Goal: Feedback & Contribution: Contribute content

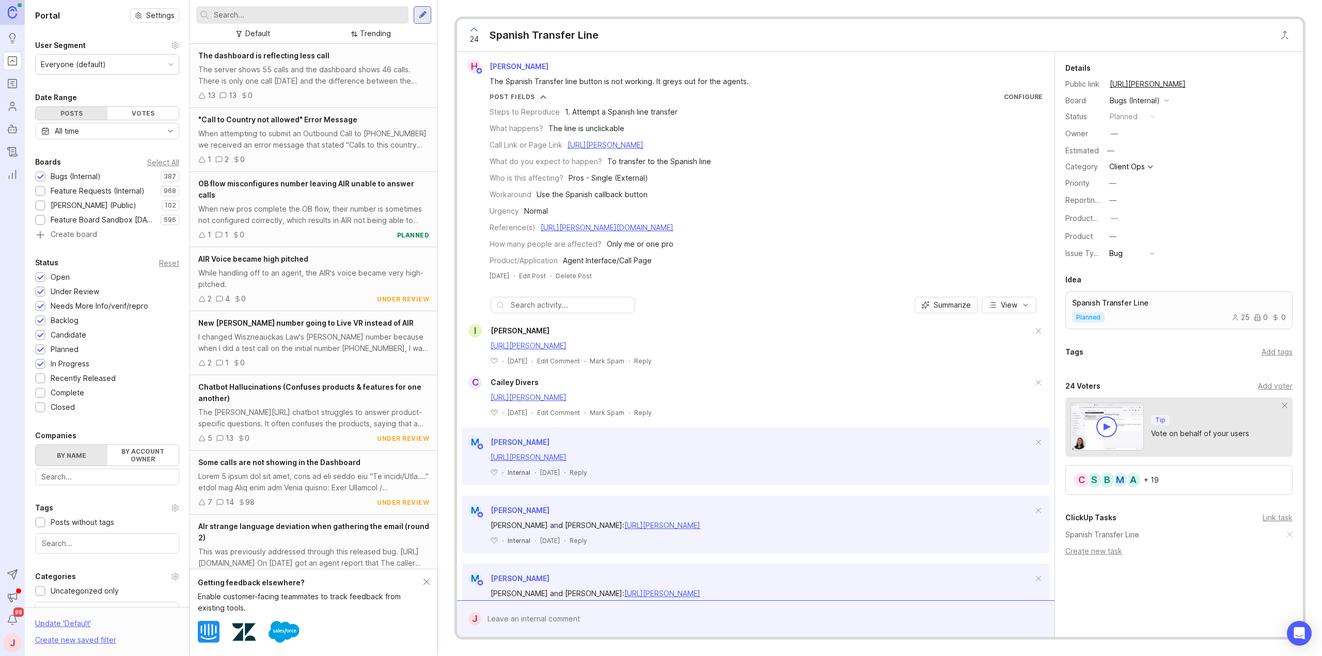
click at [250, 14] on input "text" at bounding box center [309, 14] width 191 height 11
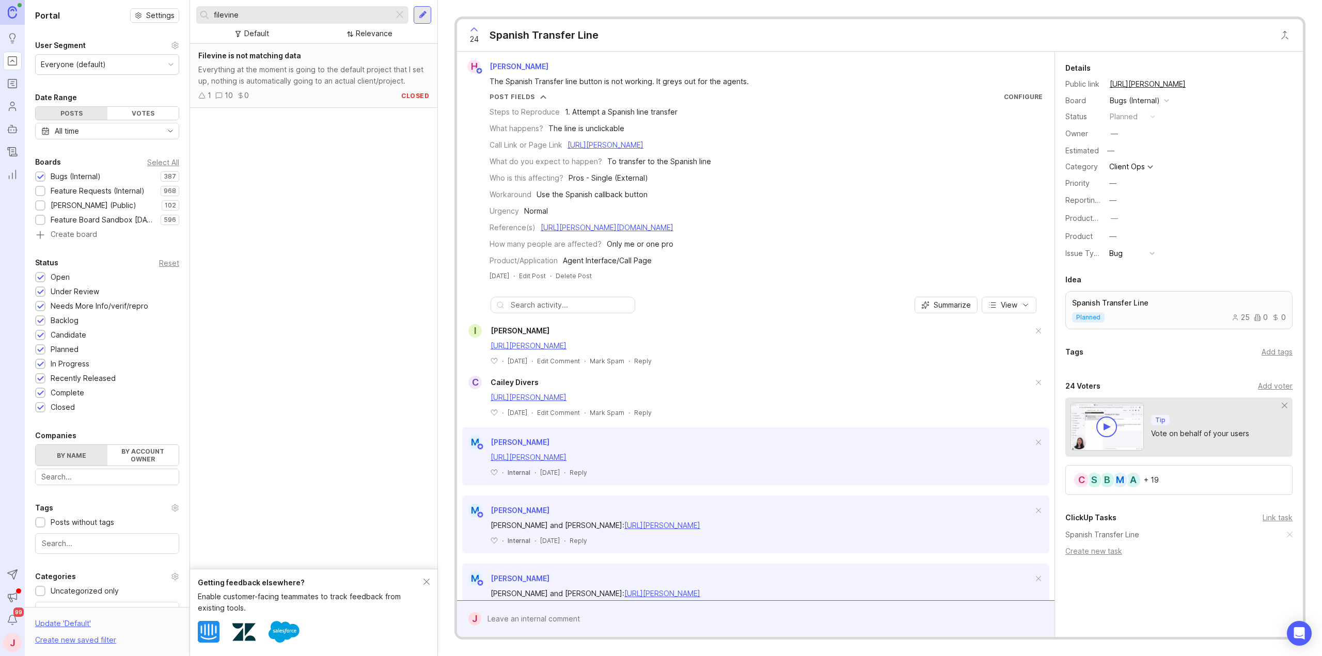
type input "filevine"
click at [243, 68] on div "Everything at the moment is going to the default project that I set up, nothing…" at bounding box center [313, 75] width 231 height 23
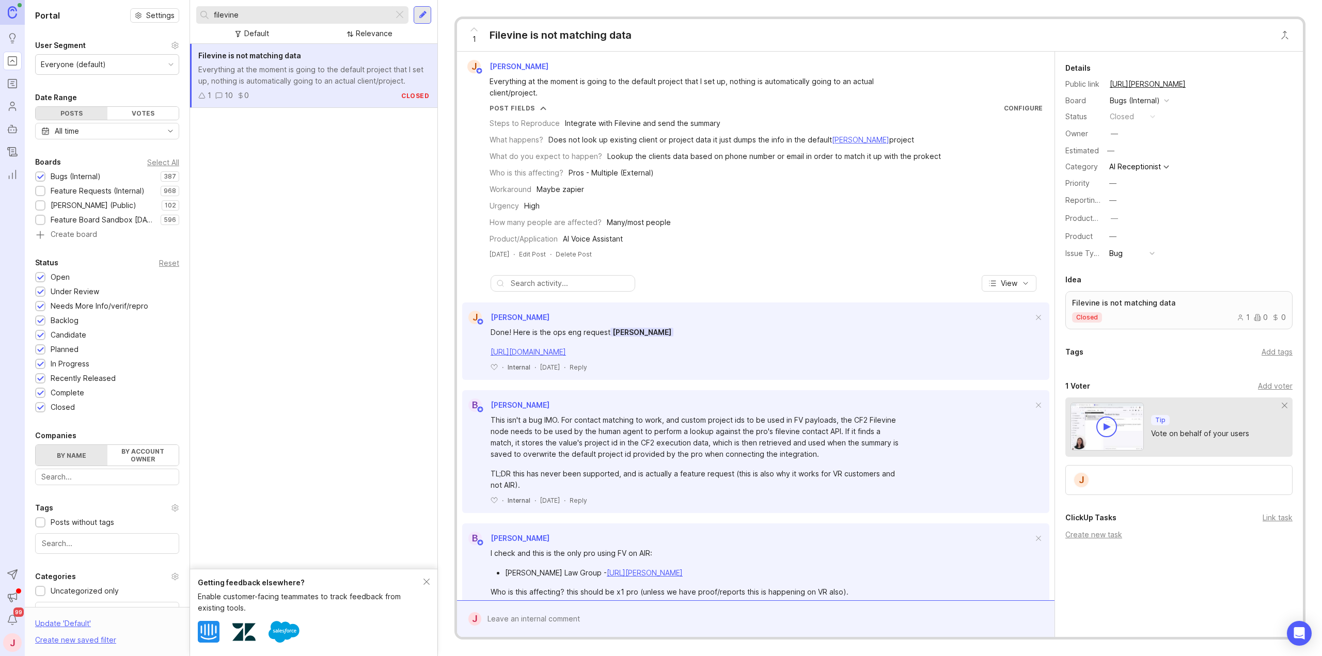
click at [15, 57] on icon "Portal" at bounding box center [12, 61] width 11 height 12
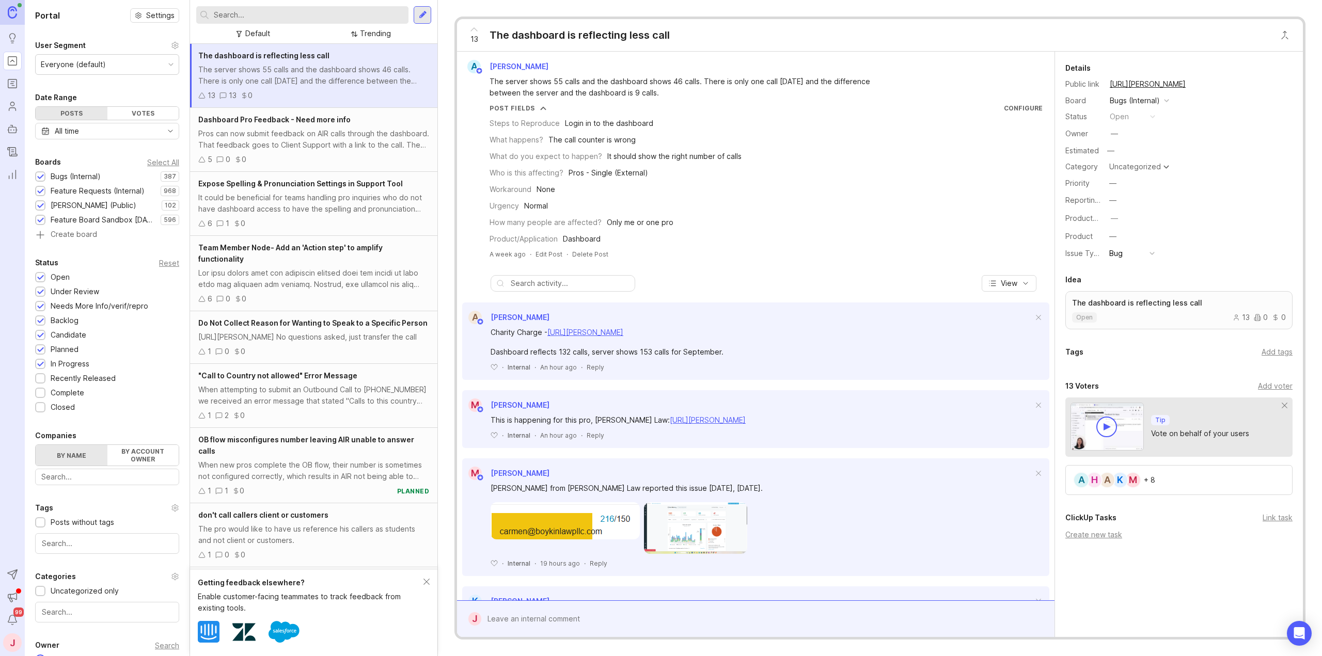
click at [42, 176] on div at bounding box center [40, 178] width 7 height 8
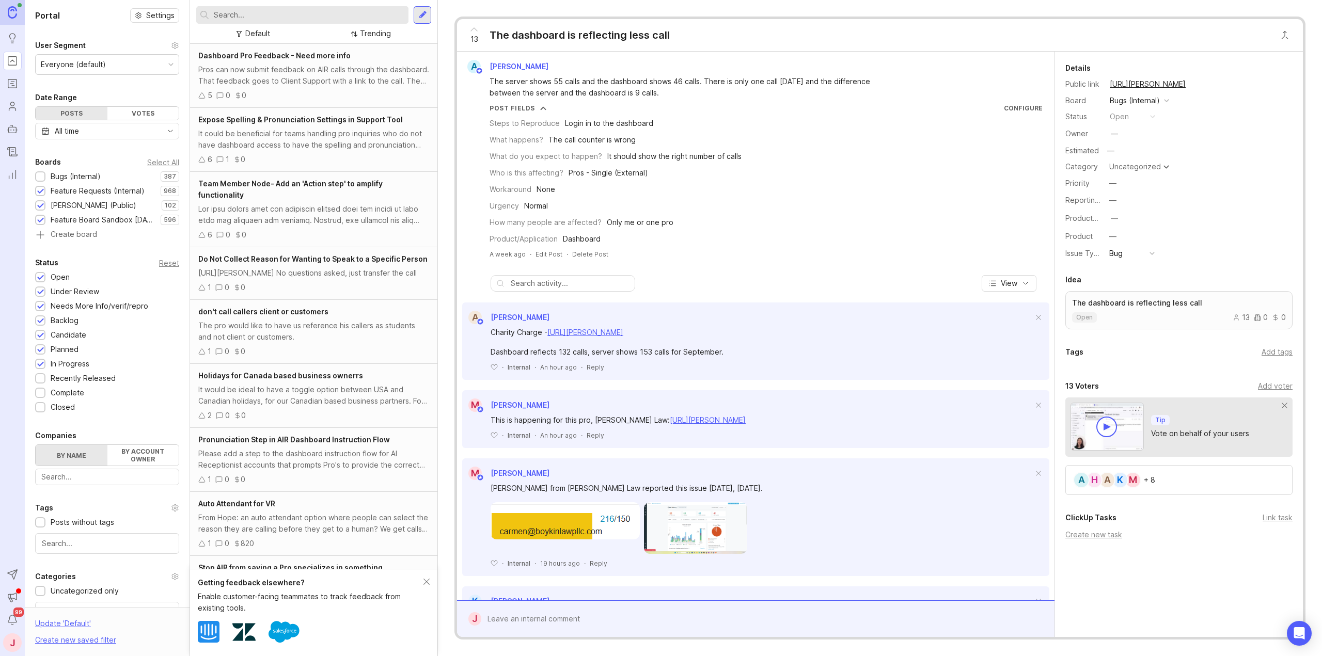
click at [40, 206] on div at bounding box center [40, 206] width 7 height 8
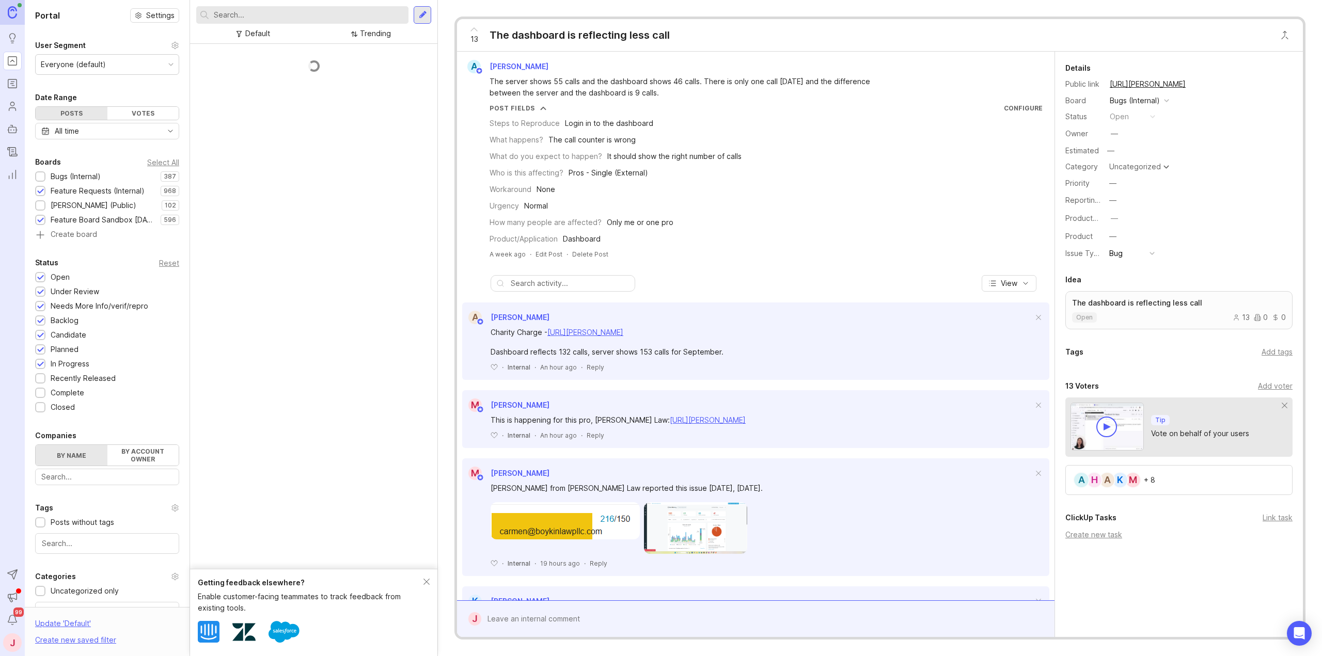
click at [40, 217] on div at bounding box center [40, 221] width 7 height 8
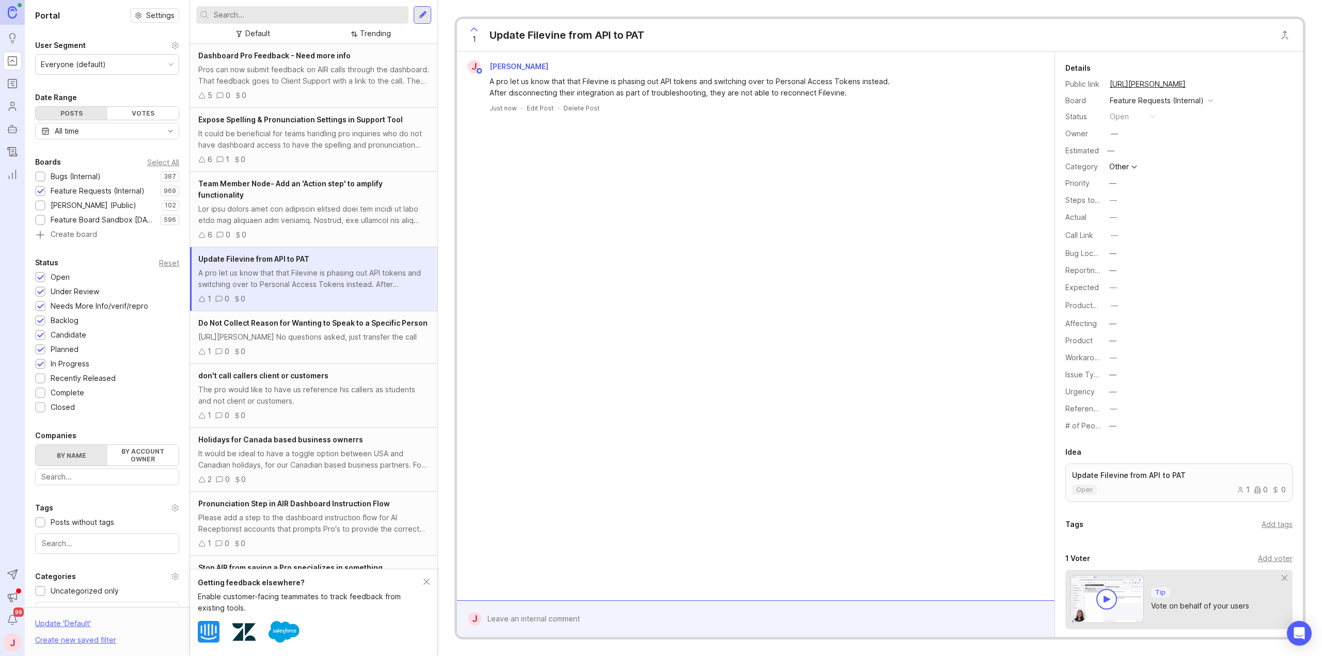
click at [604, 624] on div at bounding box center [763, 619] width 564 height 20
paste textarea "The Wilson PC"
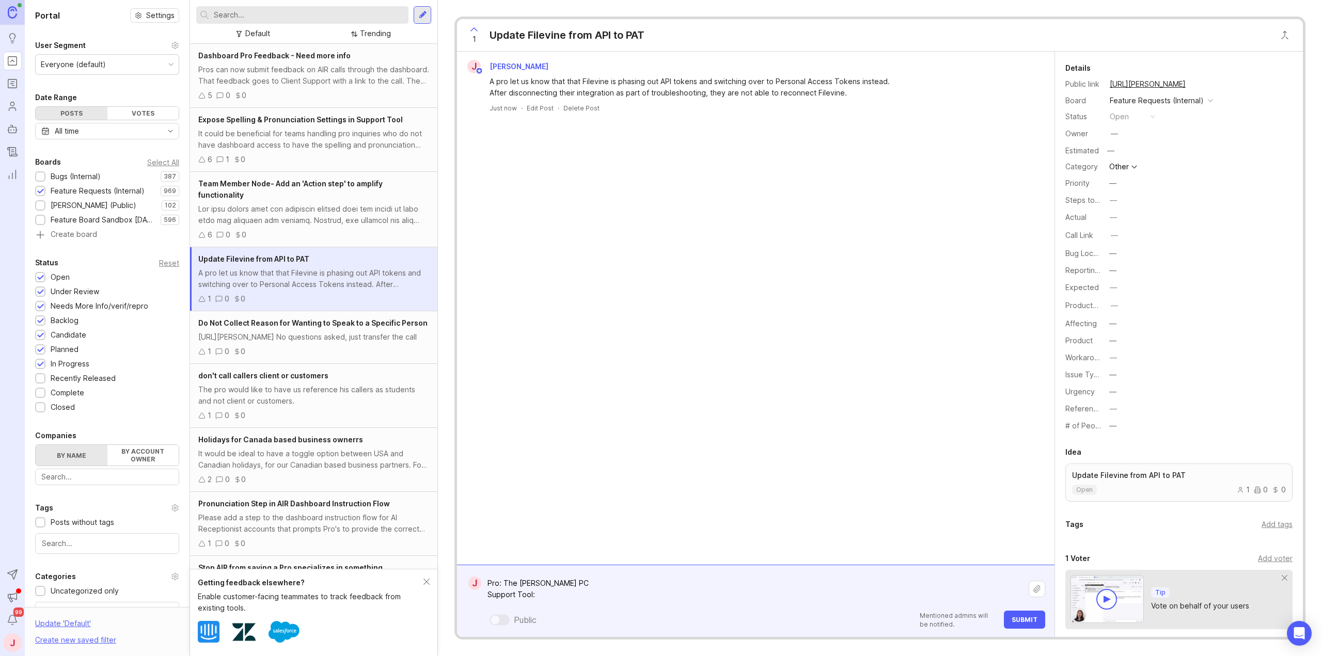
paste textarea "https://app.smith.ai/support/vr/9448/"
type textarea "Pro: The Wilson PC Support Tool: https://app.smith.ai/support/vr/9448/ MRR: $48…"
click at [1024, 626] on button "Submit" at bounding box center [1024, 620] width 41 height 18
